Goal: Check status: Check status

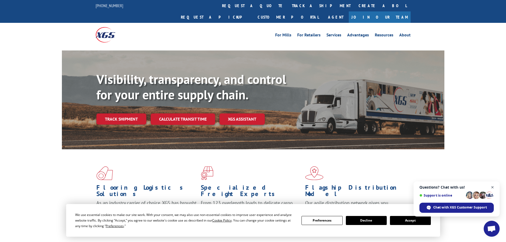
click at [494, 188] on span "Close chat" at bounding box center [493, 187] width 7 height 7
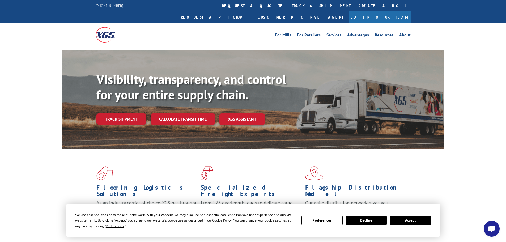
click at [420, 220] on button "Accept" at bounding box center [410, 220] width 41 height 9
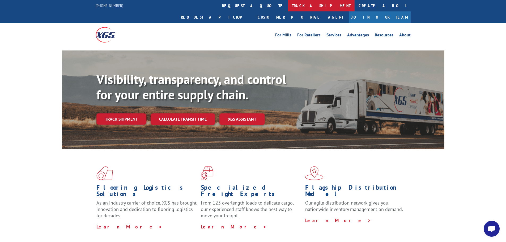
click at [288, 7] on link "track a shipment" at bounding box center [321, 5] width 67 height 11
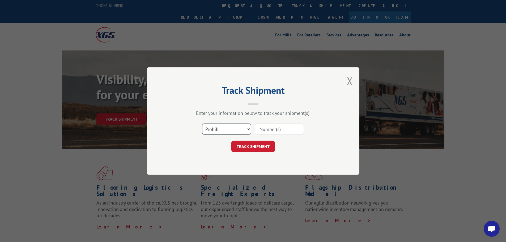
click at [226, 129] on select "Select category... Probill BOL PO" at bounding box center [226, 129] width 49 height 11
click at [202, 124] on select "Select category... Probill BOL PO" at bounding box center [226, 129] width 49 height 11
click at [219, 129] on select "Select category... Probill BOL PO" at bounding box center [226, 129] width 49 height 11
select select "probill"
click at [202, 124] on select "Select category... Probill BOL PO" at bounding box center [226, 129] width 49 height 11
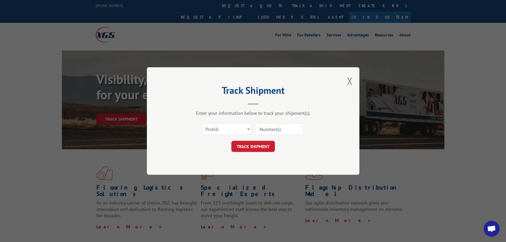
click at [279, 131] on input at bounding box center [279, 129] width 49 height 11
type input "17450252"
click at [231, 141] on button "TRACK SHIPMENT" at bounding box center [253, 146] width 44 height 11
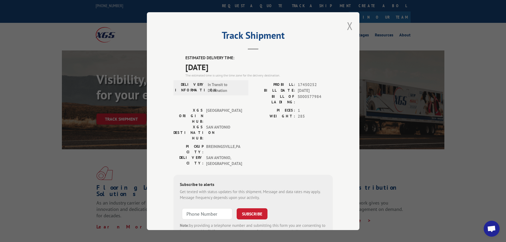
click at [347, 26] on button "Close modal" at bounding box center [350, 26] width 6 height 14
